Goal: Task Accomplishment & Management: Use online tool/utility

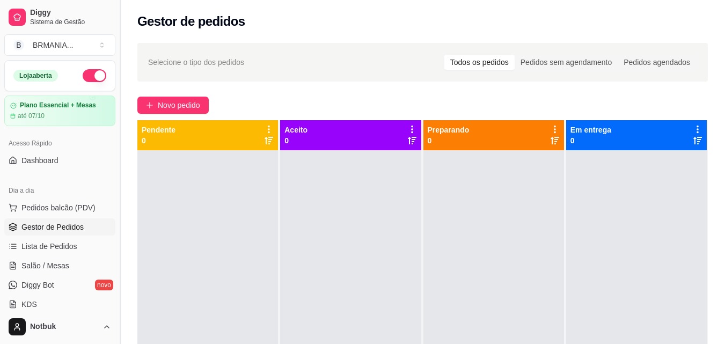
click at [118, 130] on button "Toggle Sidebar" at bounding box center [119, 172] width 9 height 344
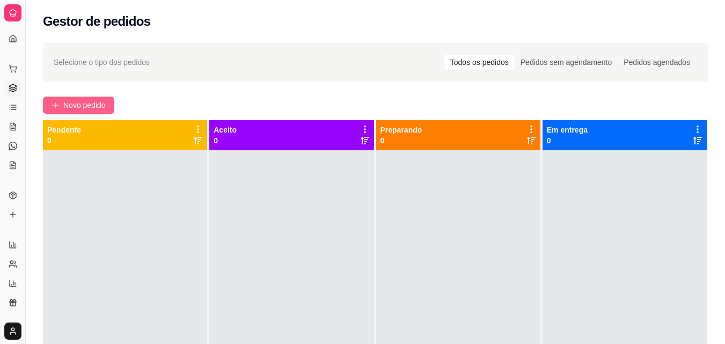
click at [87, 104] on span "Novo pedido" at bounding box center [84, 105] width 42 height 12
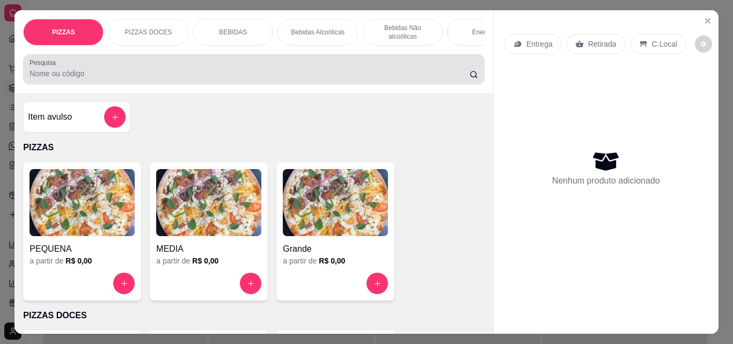
click at [79, 79] on input "Pesquisa" at bounding box center [250, 73] width 440 height 11
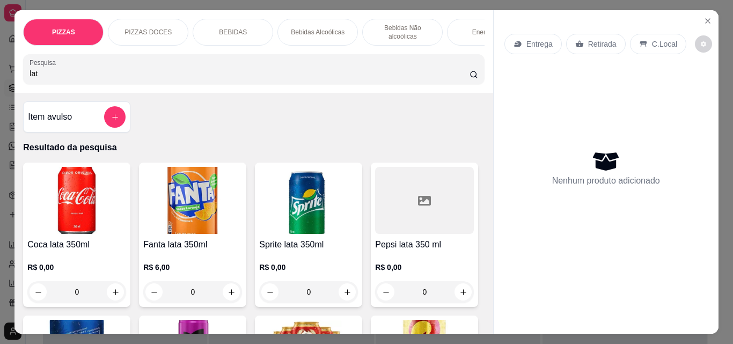
type input "lat"
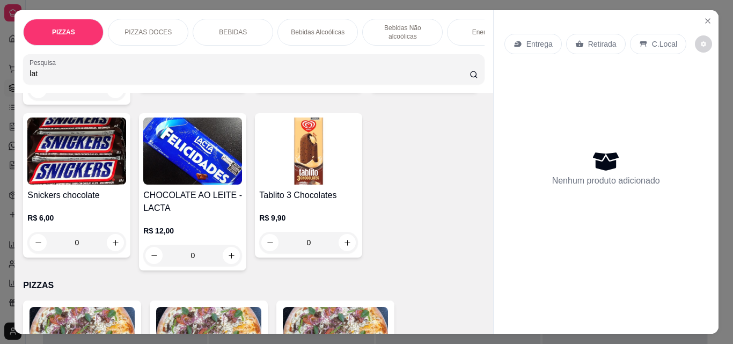
scroll to position [369, 0]
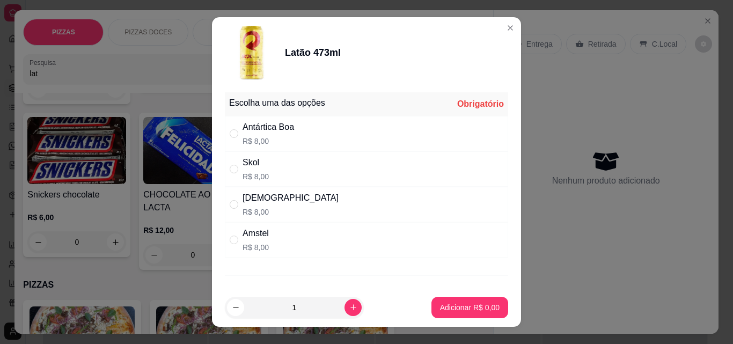
click at [283, 208] on div "Brahma R$ 8,00" at bounding box center [366, 204] width 283 height 35
radio input "true"
click at [349, 309] on icon "increase-product-quantity" at bounding box center [353, 308] width 8 height 8
type input "2"
click at [475, 312] on p "Adicionar R$ 16,00" at bounding box center [468, 307] width 62 height 10
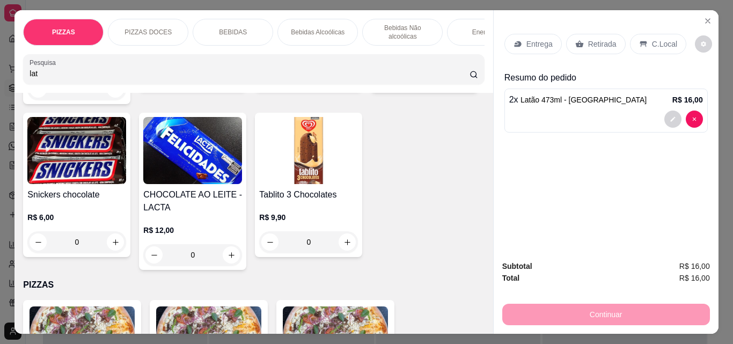
type input "2"
click at [74, 72] on input "lat" at bounding box center [250, 73] width 440 height 11
type input "l"
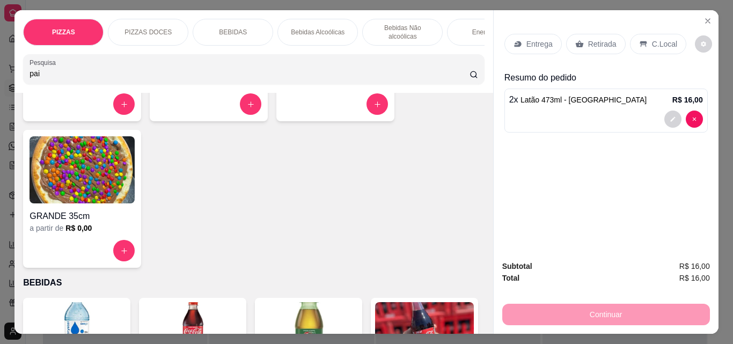
scroll to position [696, 0]
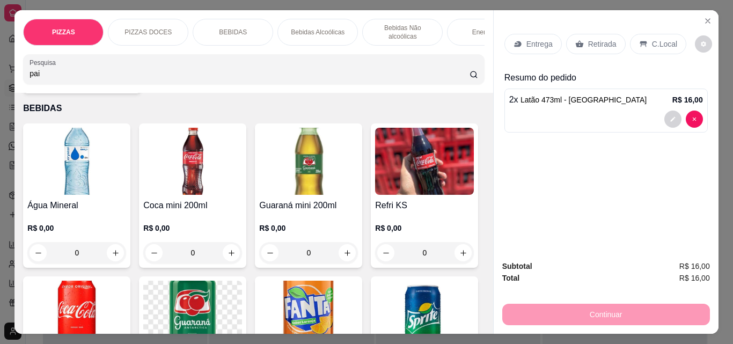
type input "pai"
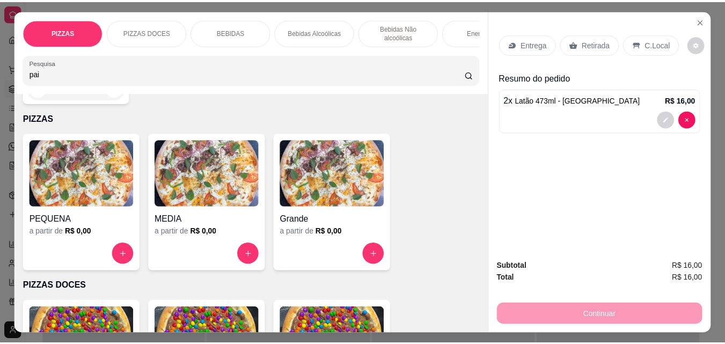
scroll to position [0, 0]
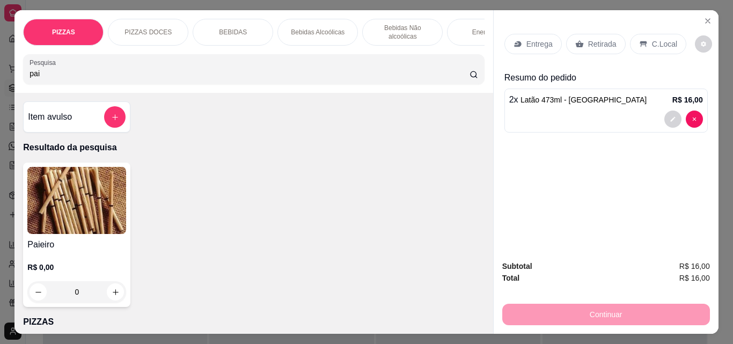
click at [51, 245] on h4 "Paieiro" at bounding box center [76, 244] width 99 height 13
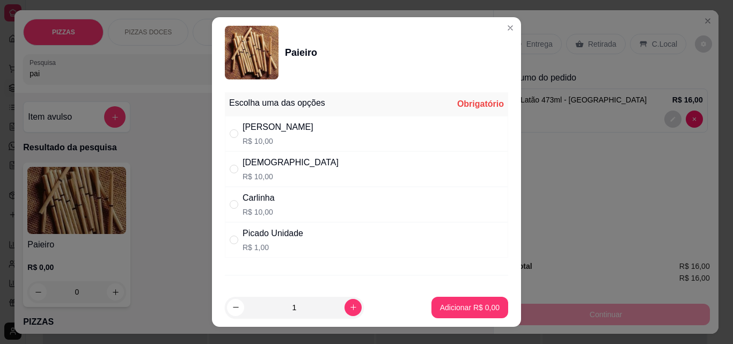
click at [263, 175] on p "R$ 10,00" at bounding box center [291, 176] width 96 height 11
radio input "true"
click at [479, 310] on p "Adicionar R$ 10,00" at bounding box center [468, 307] width 62 height 10
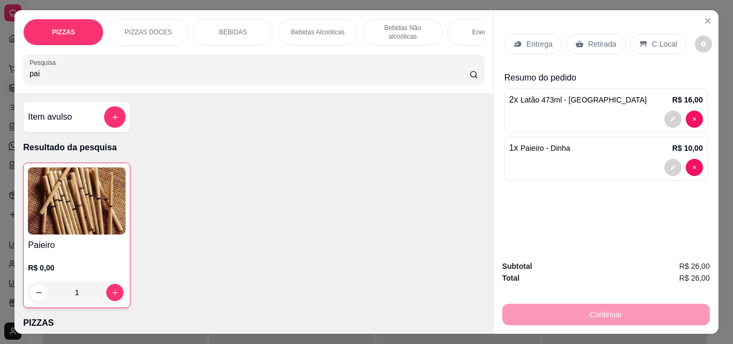
type input "1"
click at [590, 42] on p "Retirada" at bounding box center [602, 44] width 28 height 11
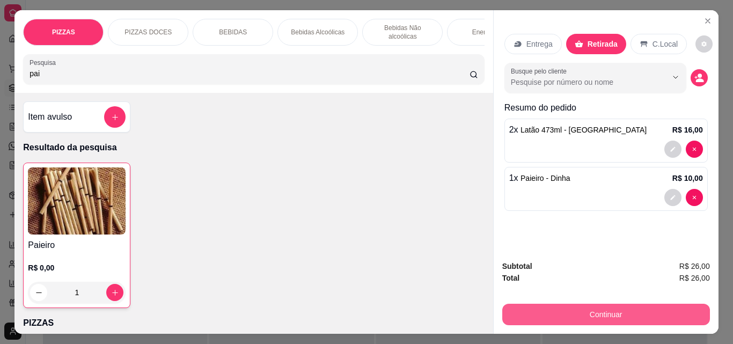
click at [588, 308] on button "Continuar" at bounding box center [606, 314] width 208 height 21
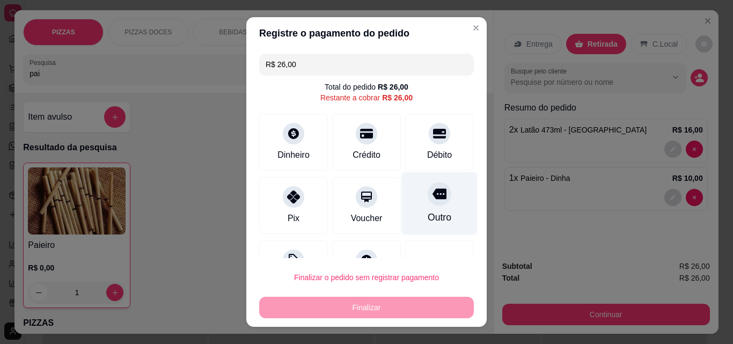
click at [428, 211] on div "Outro" at bounding box center [440, 217] width 24 height 14
type input "R$ 0,00"
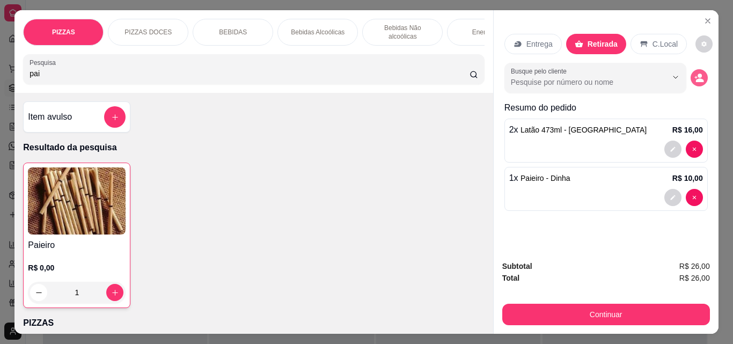
click at [695, 76] on icon "decrease-product-quantity" at bounding box center [700, 78] width 10 height 10
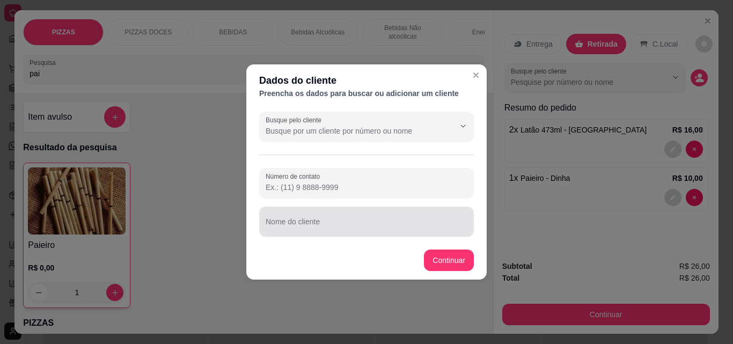
click at [319, 231] on div at bounding box center [367, 221] width 202 height 21
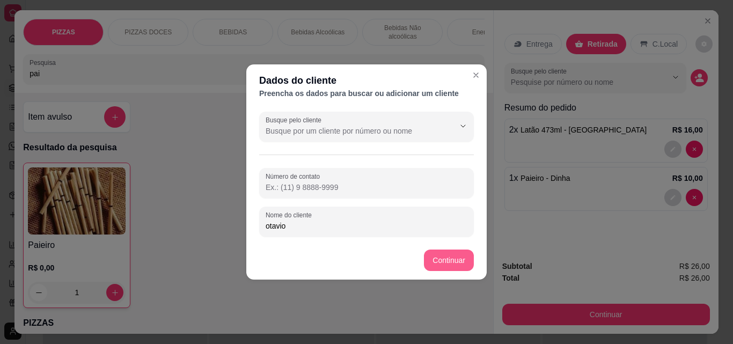
type input "otavio"
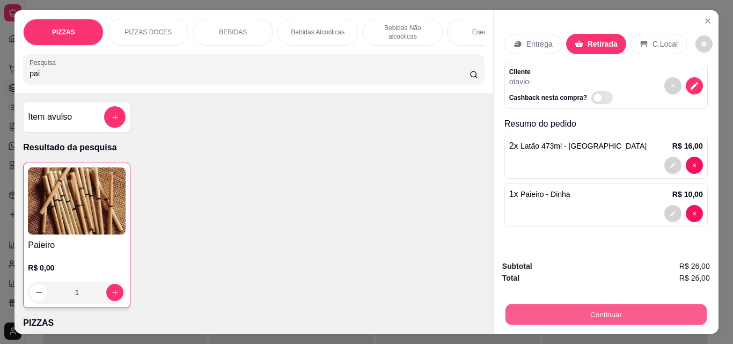
click at [649, 306] on button "Continuar" at bounding box center [605, 314] width 201 height 21
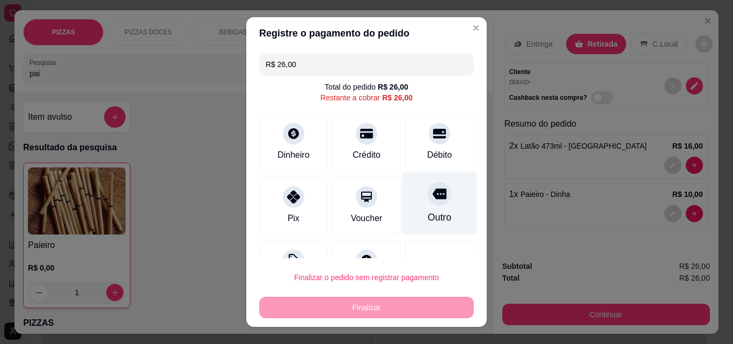
click at [428, 195] on div at bounding box center [440, 194] width 24 height 24
type input "R$ 0,00"
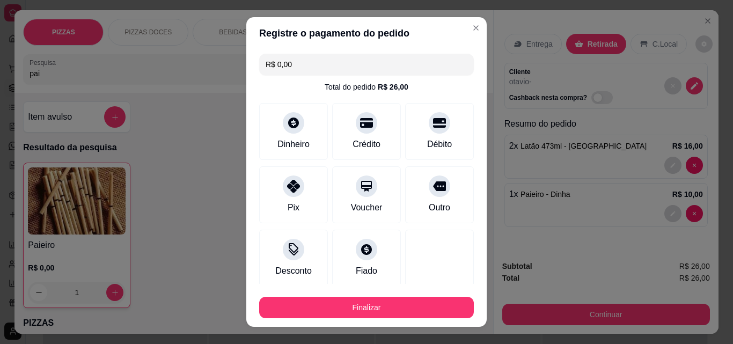
click at [411, 317] on button "Finalizar" at bounding box center [366, 307] width 215 height 21
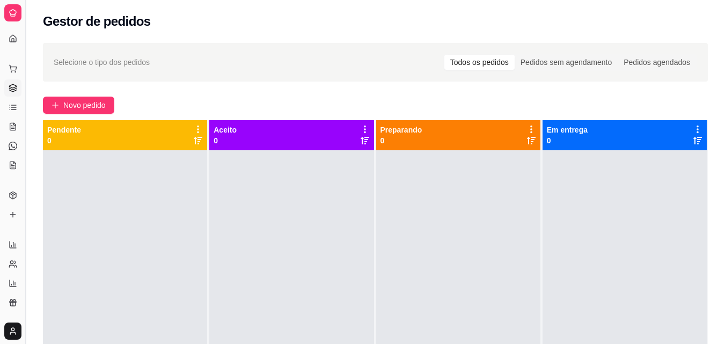
click at [27, 79] on button "Toggle Sidebar" at bounding box center [25, 172] width 9 height 344
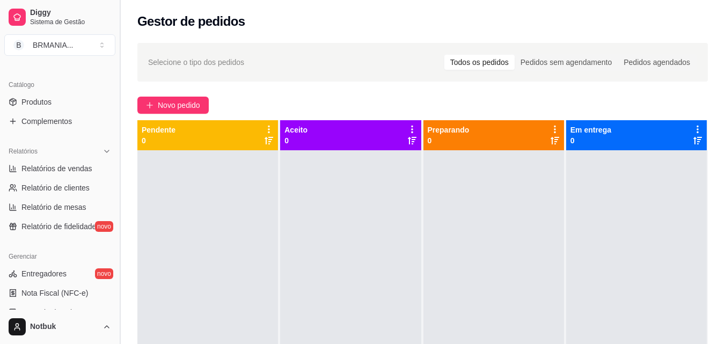
click at [122, 187] on button "Toggle Sidebar" at bounding box center [119, 172] width 9 height 344
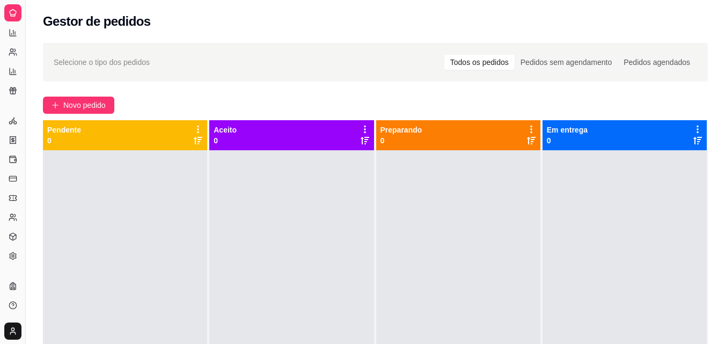
scroll to position [154, 0]
click at [25, 148] on button "Toggle Sidebar" at bounding box center [25, 172] width 9 height 344
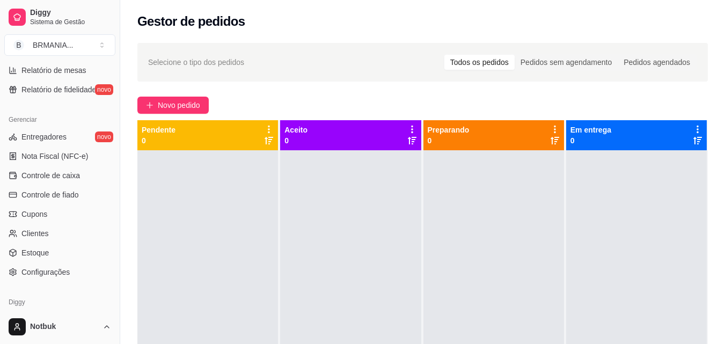
scroll to position [385, 0]
click at [66, 177] on span "Controle de caixa" at bounding box center [50, 177] width 59 height 11
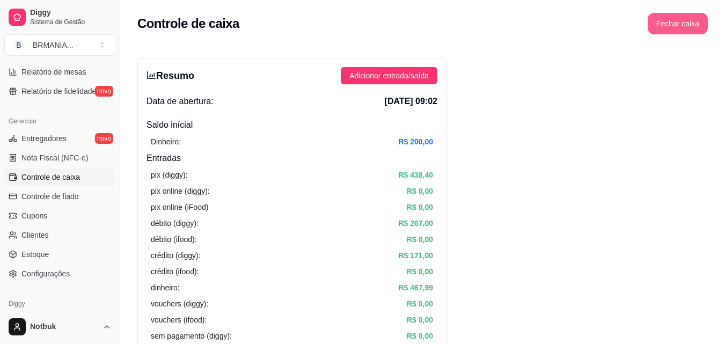
click at [675, 22] on button "Fechar caixa" at bounding box center [678, 23] width 60 height 21
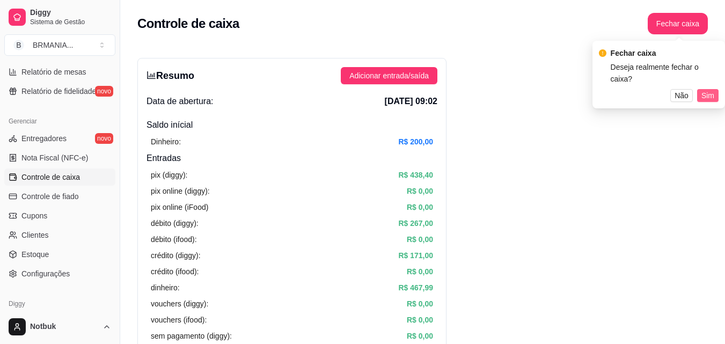
click at [710, 90] on span "Sim" at bounding box center [708, 96] width 13 height 12
